Goal: Task Accomplishment & Management: Manage account settings

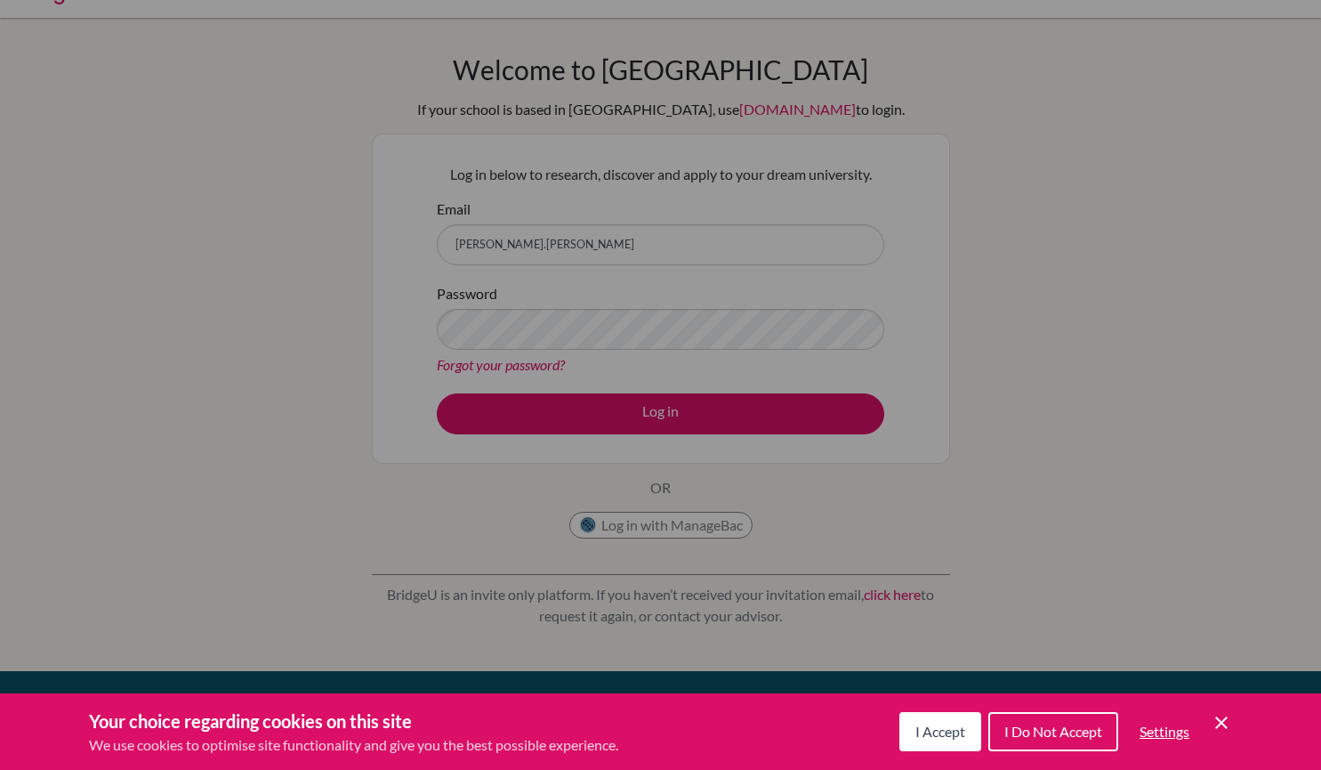
scroll to position [36, 0]
click at [1064, 732] on span "I Do Not Accept" at bounding box center [1054, 730] width 98 height 17
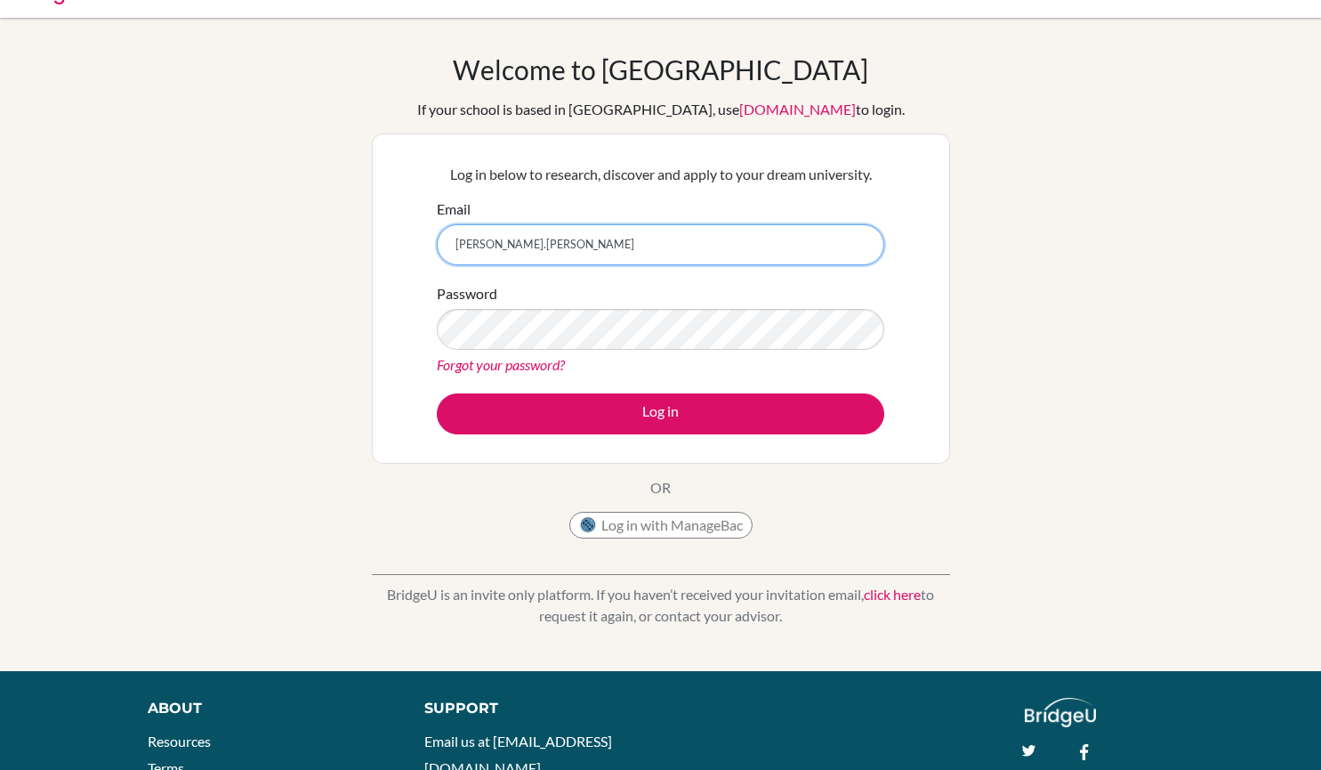
click at [660, 231] on input "glen.porritt" at bounding box center [661, 244] width 448 height 41
type input "[PERSON_NAME][EMAIL_ADDRESS][PERSON_NAME][DOMAIN_NAME]"
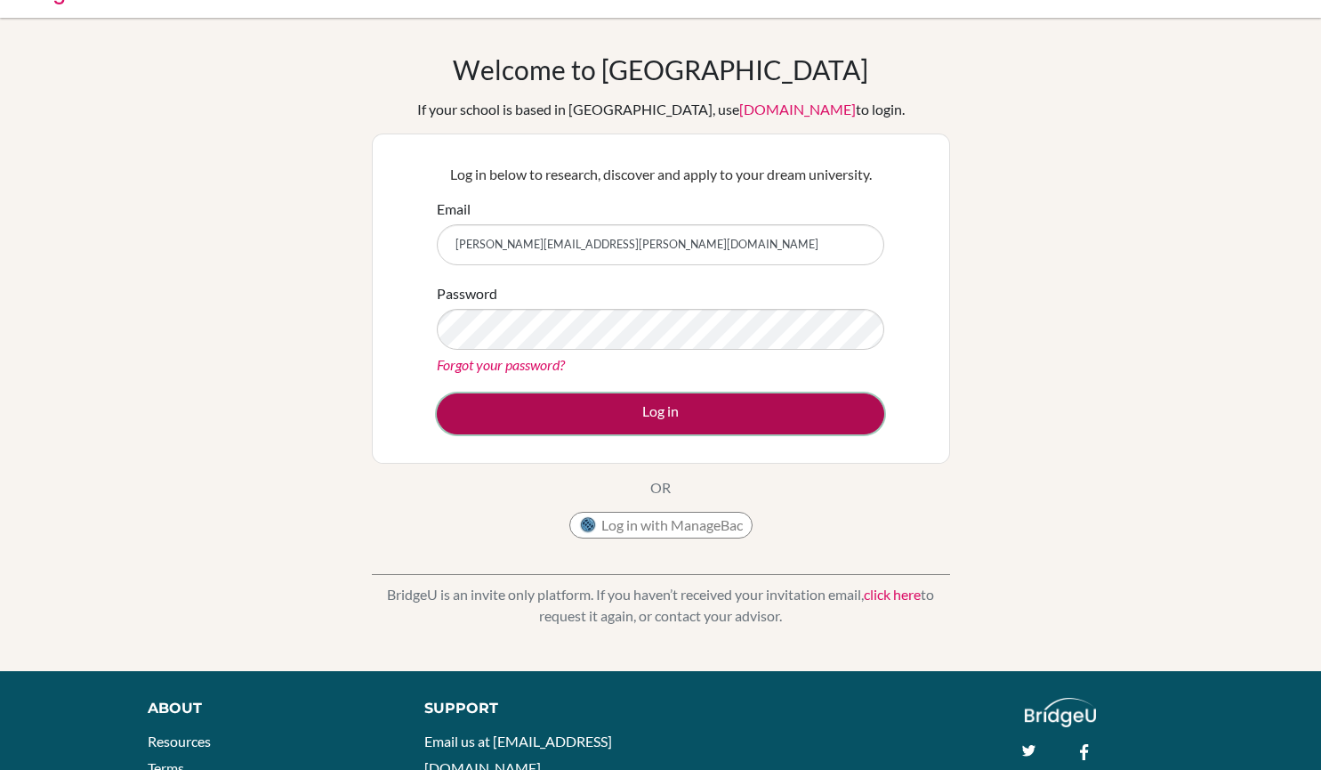
click at [688, 409] on button "Log in" at bounding box center [661, 413] width 448 height 41
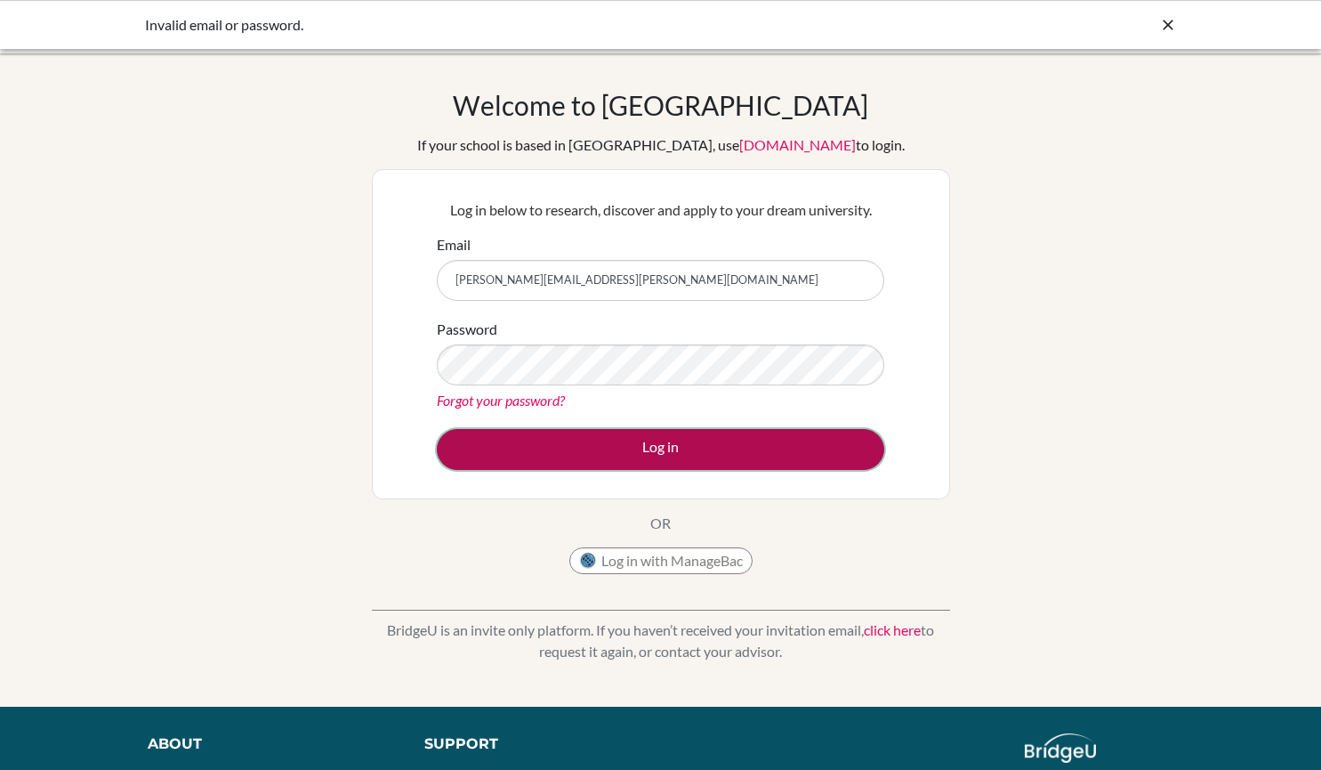
click at [632, 455] on button "Log in" at bounding box center [661, 449] width 448 height 41
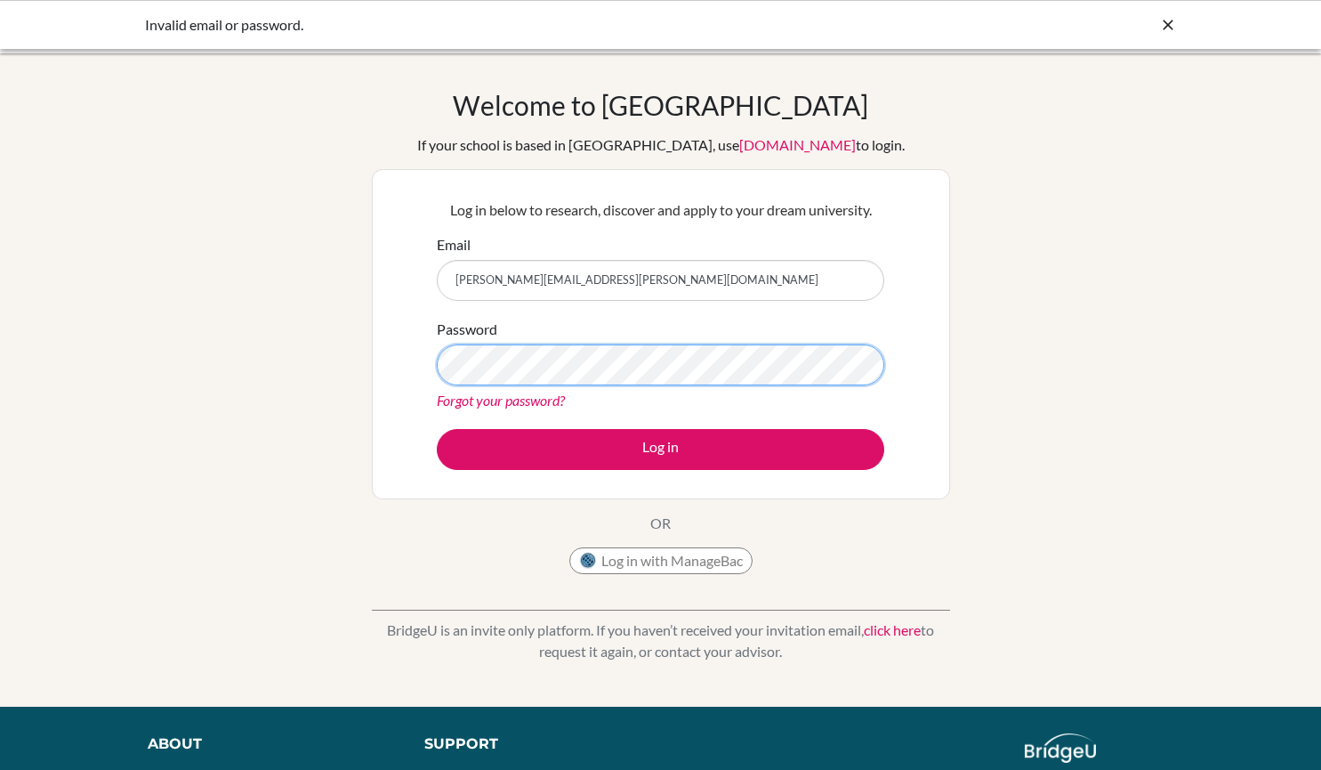
click at [437, 429] on button "Log in" at bounding box center [661, 449] width 448 height 41
click at [739, 142] on link "[DOMAIN_NAME]" at bounding box center [797, 144] width 117 height 17
